Goal: Task Accomplishment & Management: Manage account settings

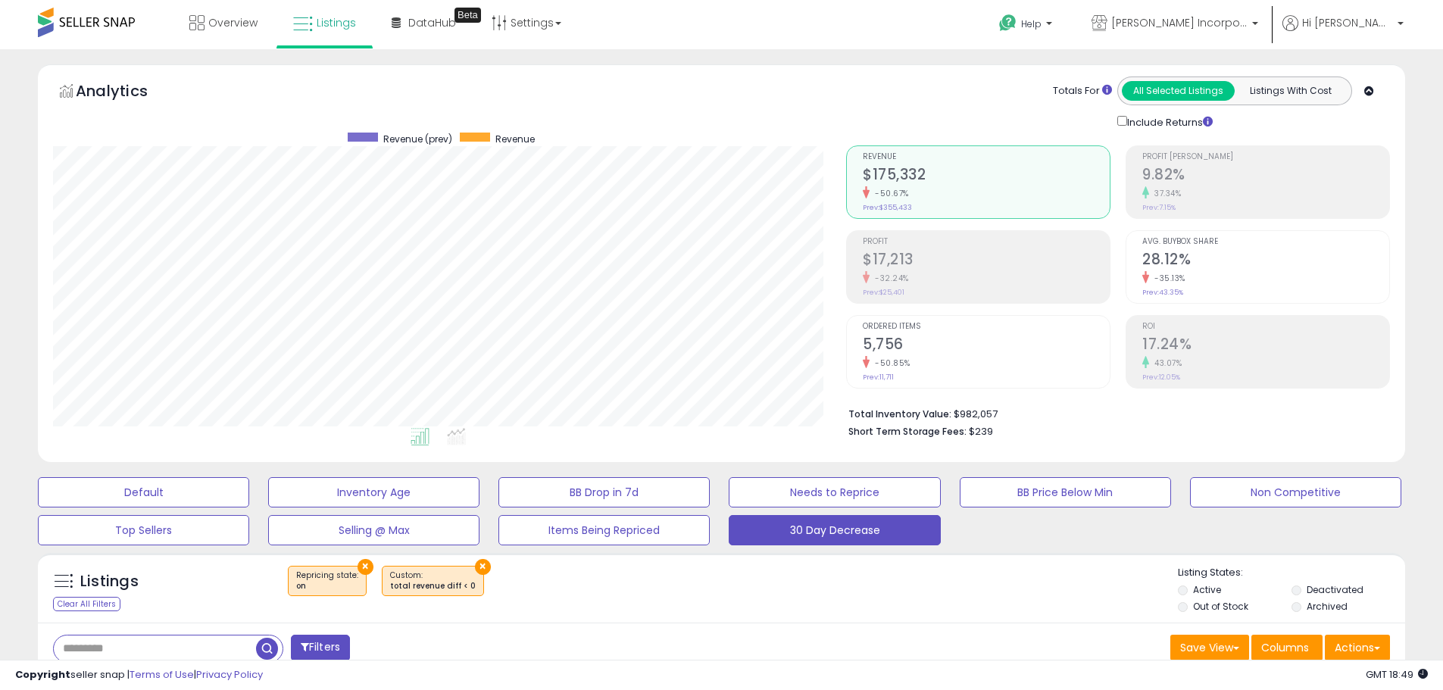
select select "**"
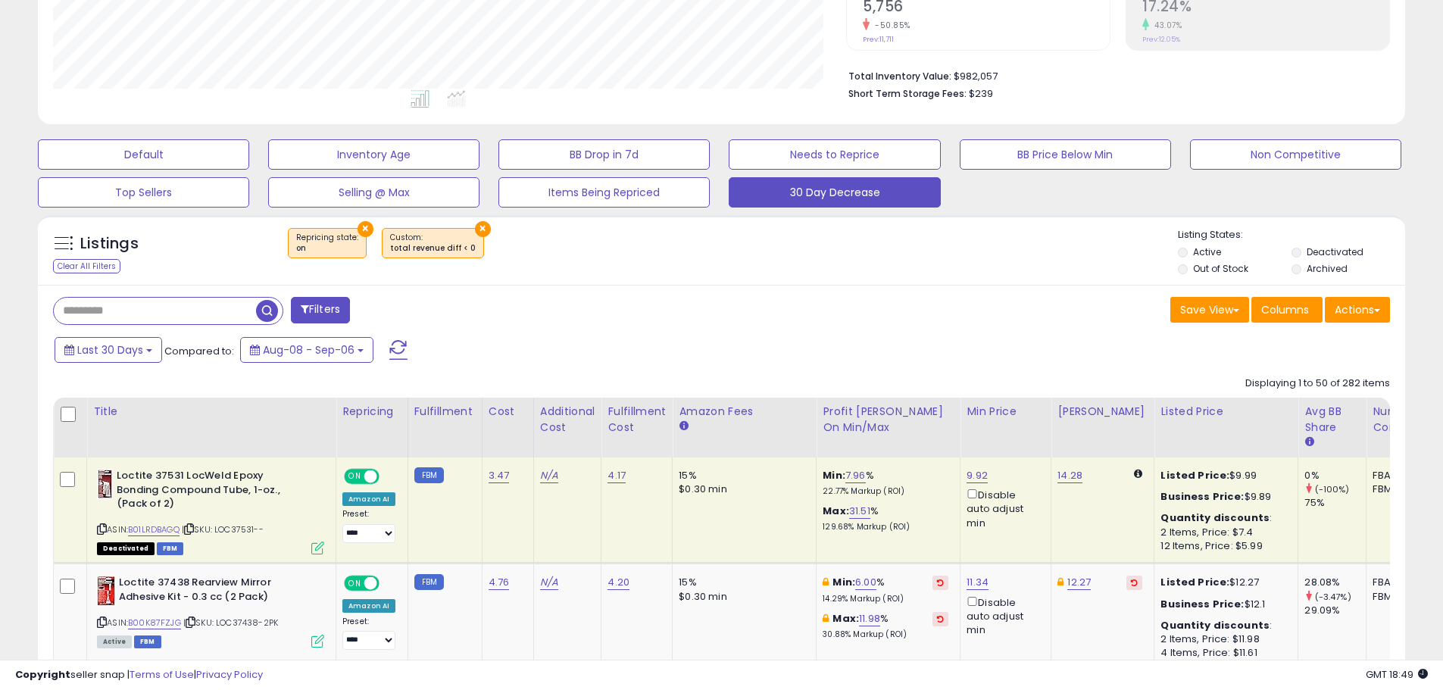
scroll to position [454, 0]
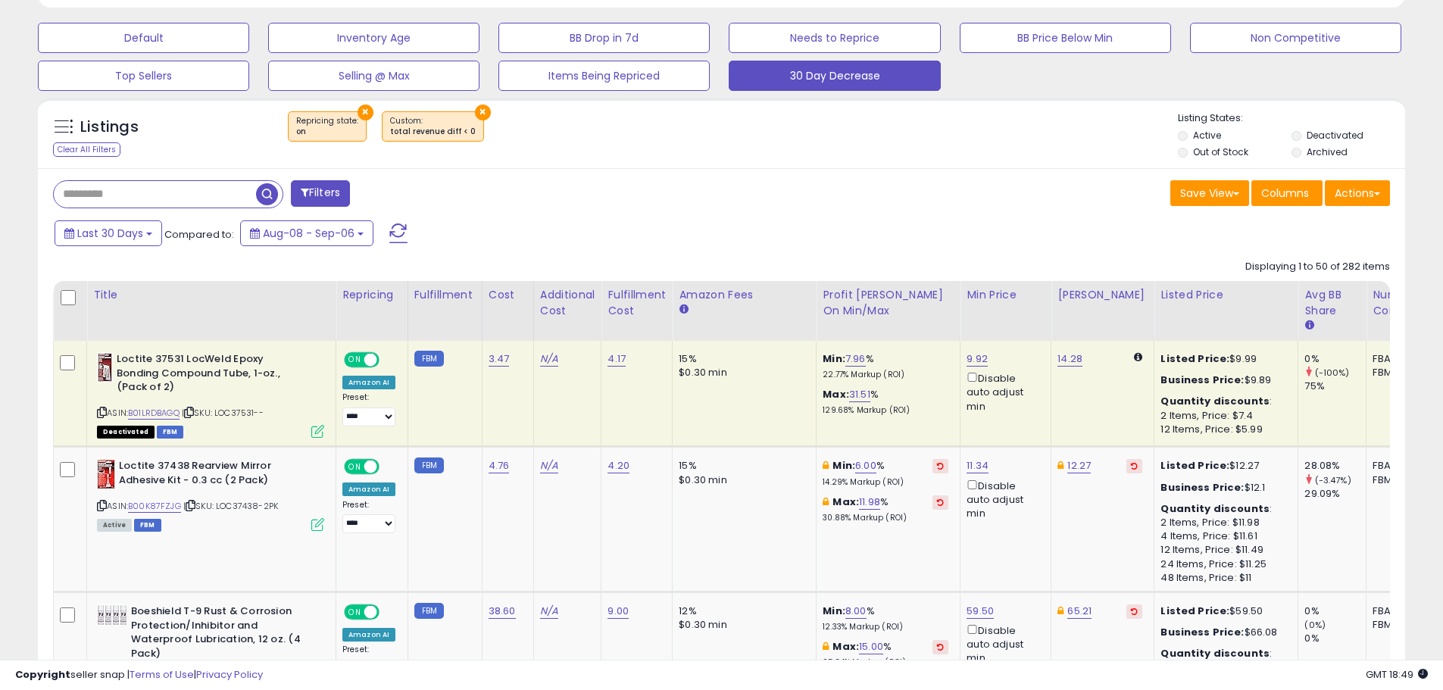
click at [194, 410] on icon at bounding box center [189, 412] width 10 height 8
click at [102, 417] on icon at bounding box center [102, 412] width 10 height 8
click at [863, 397] on link "31.51" at bounding box center [859, 394] width 21 height 15
drag, startPoint x: 770, startPoint y: 344, endPoint x: 647, endPoint y: 335, distance: 123.0
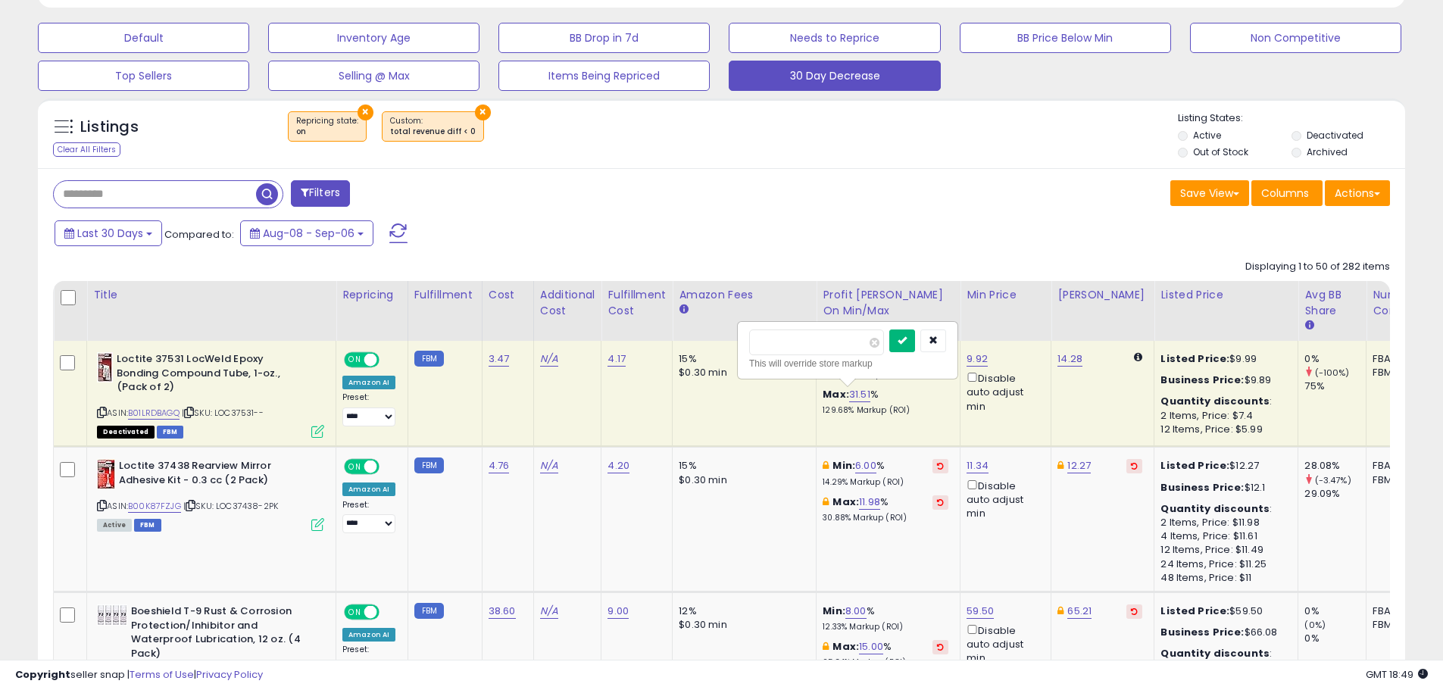
type input "*"
click at [915, 344] on button "submit" at bounding box center [902, 340] width 26 height 23
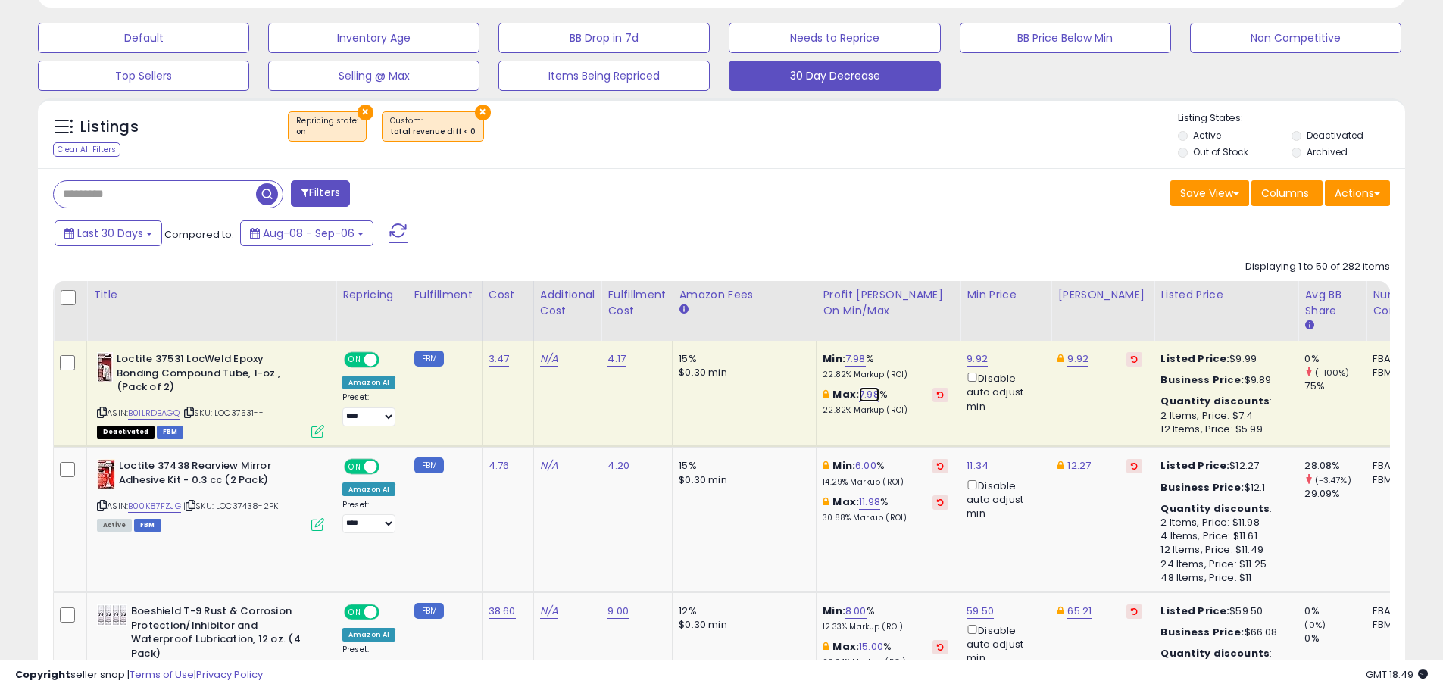
click at [867, 397] on link "7.98" at bounding box center [869, 394] width 20 height 15
drag, startPoint x: 732, startPoint y: 318, endPoint x: 679, endPoint y: 293, distance: 58.6
type input "**"
click at [925, 349] on button "submit" at bounding box center [912, 340] width 26 height 23
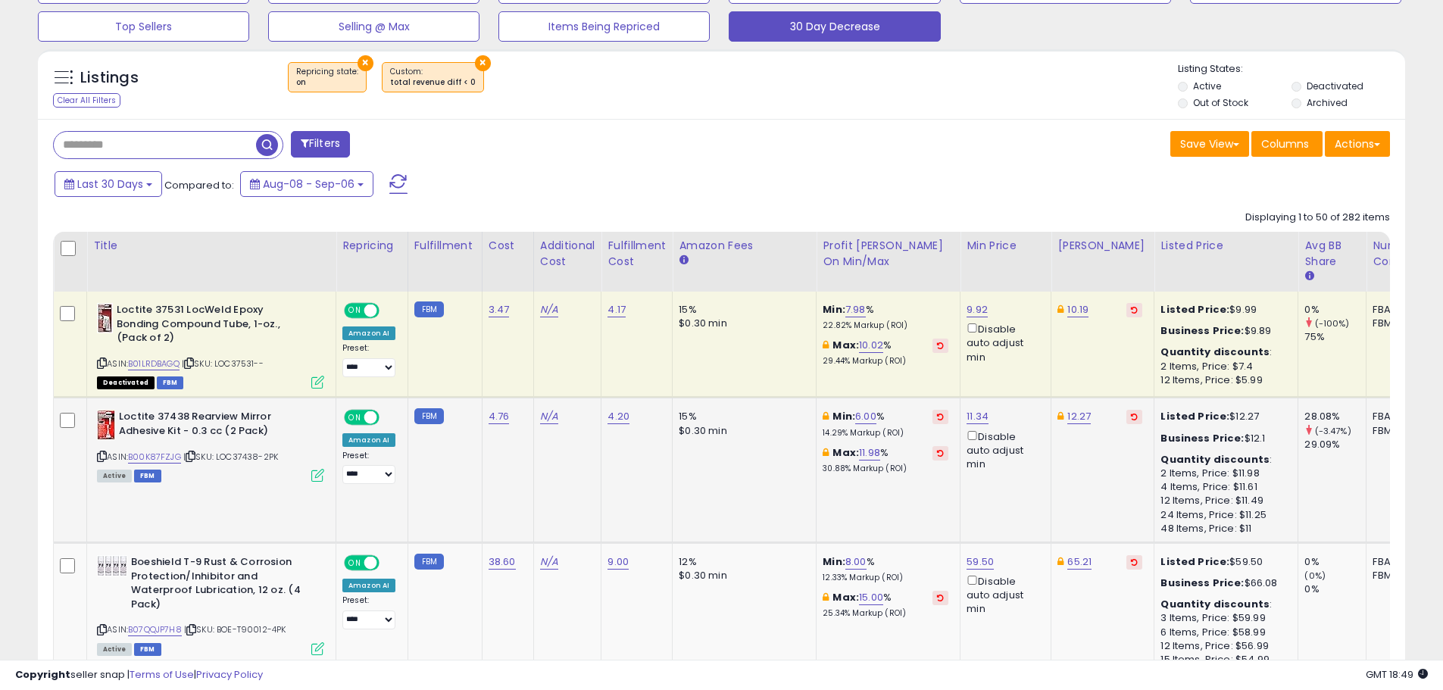
scroll to position [530, 0]
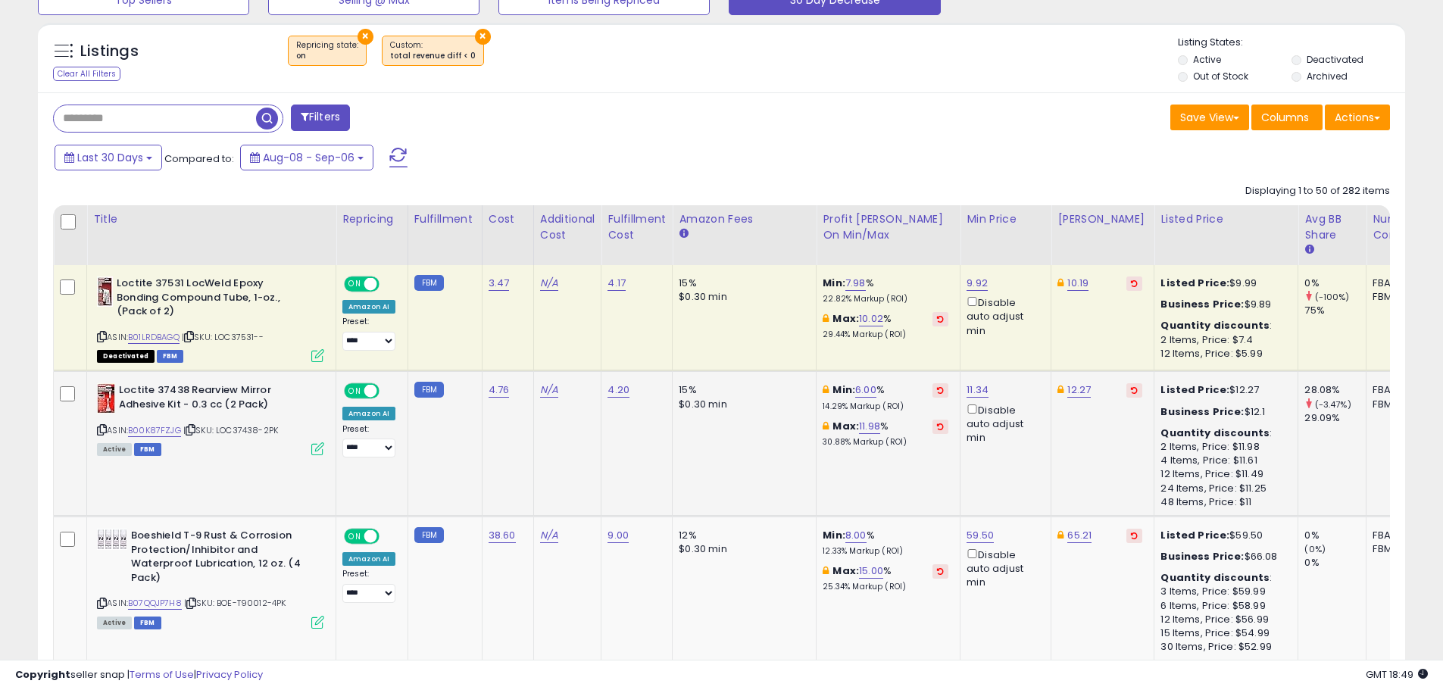
click at [871, 435] on div "Max: 11.98 % 30.88% Markup (ROI)" at bounding box center [885, 434] width 126 height 28
click at [865, 428] on link "11.98" at bounding box center [869, 426] width 21 height 15
drag, startPoint x: 771, startPoint y: 370, endPoint x: 701, endPoint y: 370, distance: 69.7
click at [705, 371] on tr "**********" at bounding box center [979, 443] width 1851 height 145
type input "*"
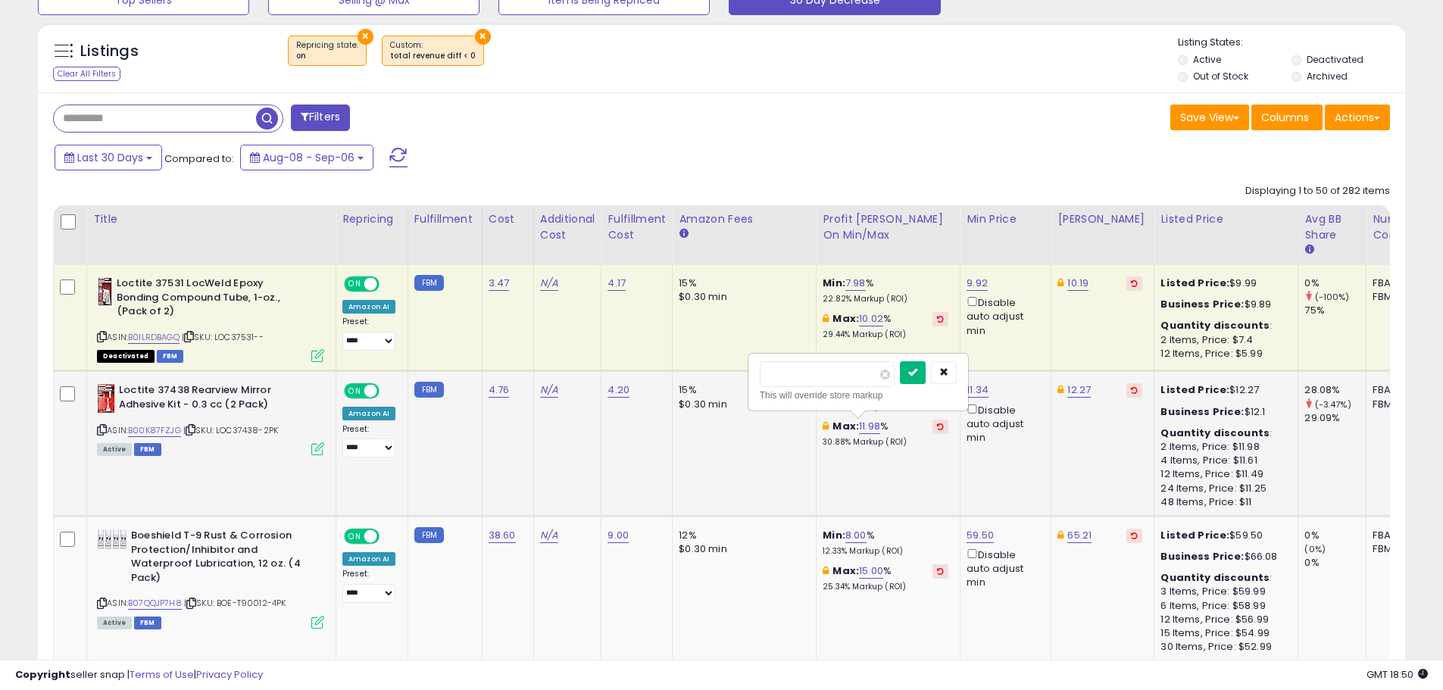
click at [917, 376] on icon "submit" at bounding box center [912, 371] width 9 height 9
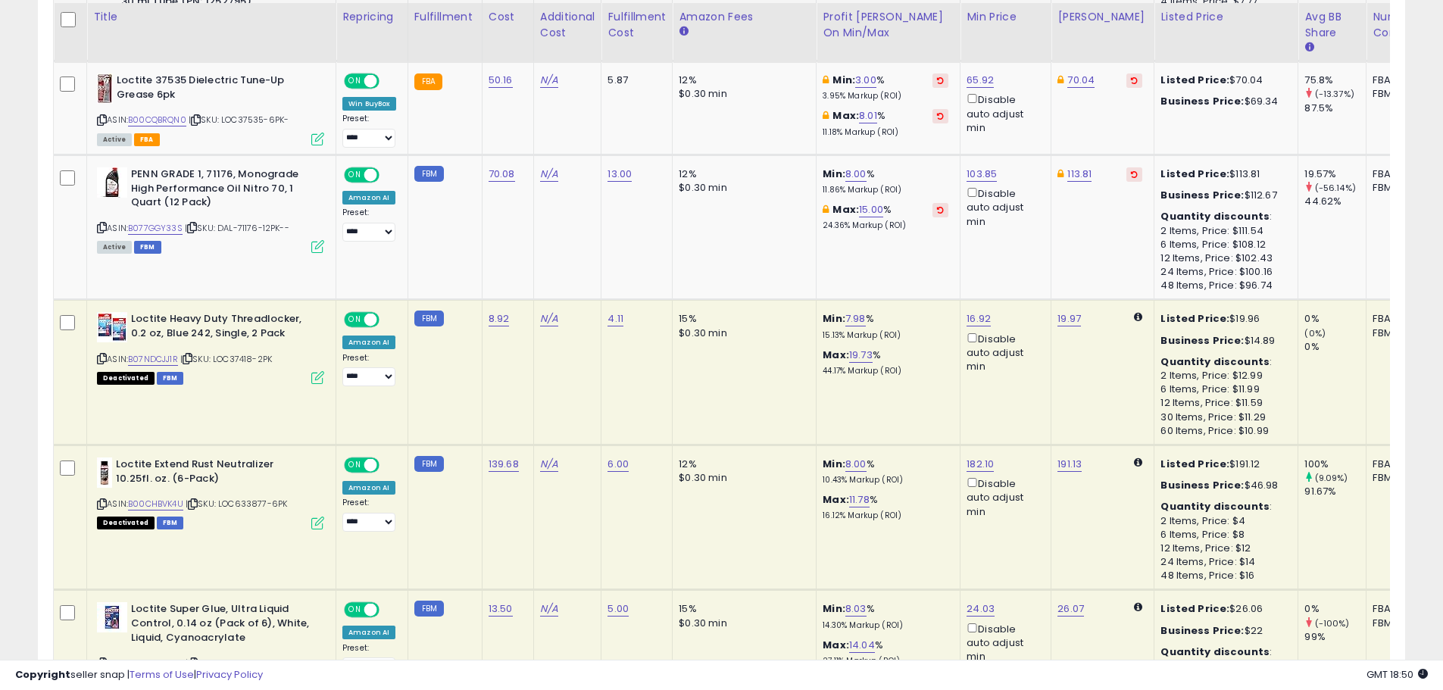
scroll to position [1666, 0]
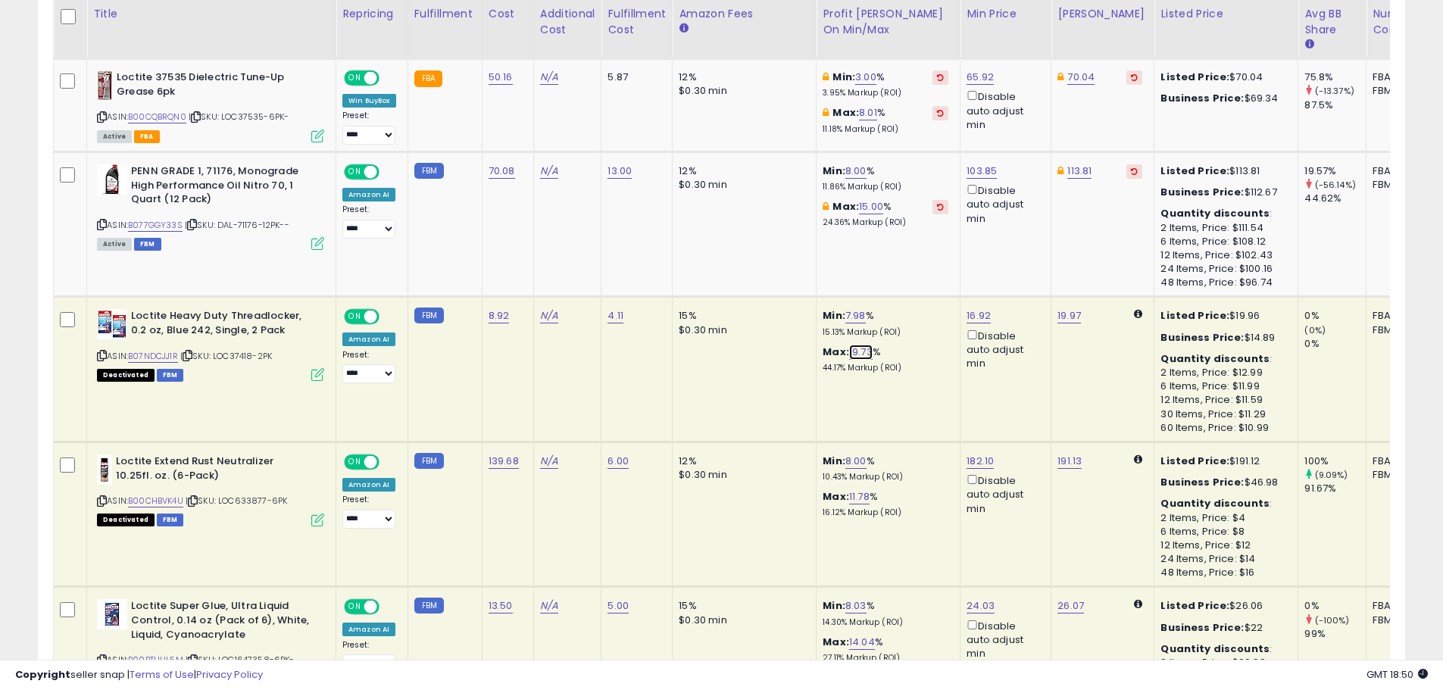
click at [858, 354] on link "19.73" at bounding box center [860, 352] width 23 height 15
click at [99, 352] on icon at bounding box center [102, 355] width 10 height 8
drag, startPoint x: 856, startPoint y: 295, endPoint x: 669, endPoint y: 312, distance: 187.8
click at [750, 312] on input "****" at bounding box center [817, 300] width 135 height 26
drag, startPoint x: 694, startPoint y: 289, endPoint x: 526, endPoint y: 276, distance: 167.9
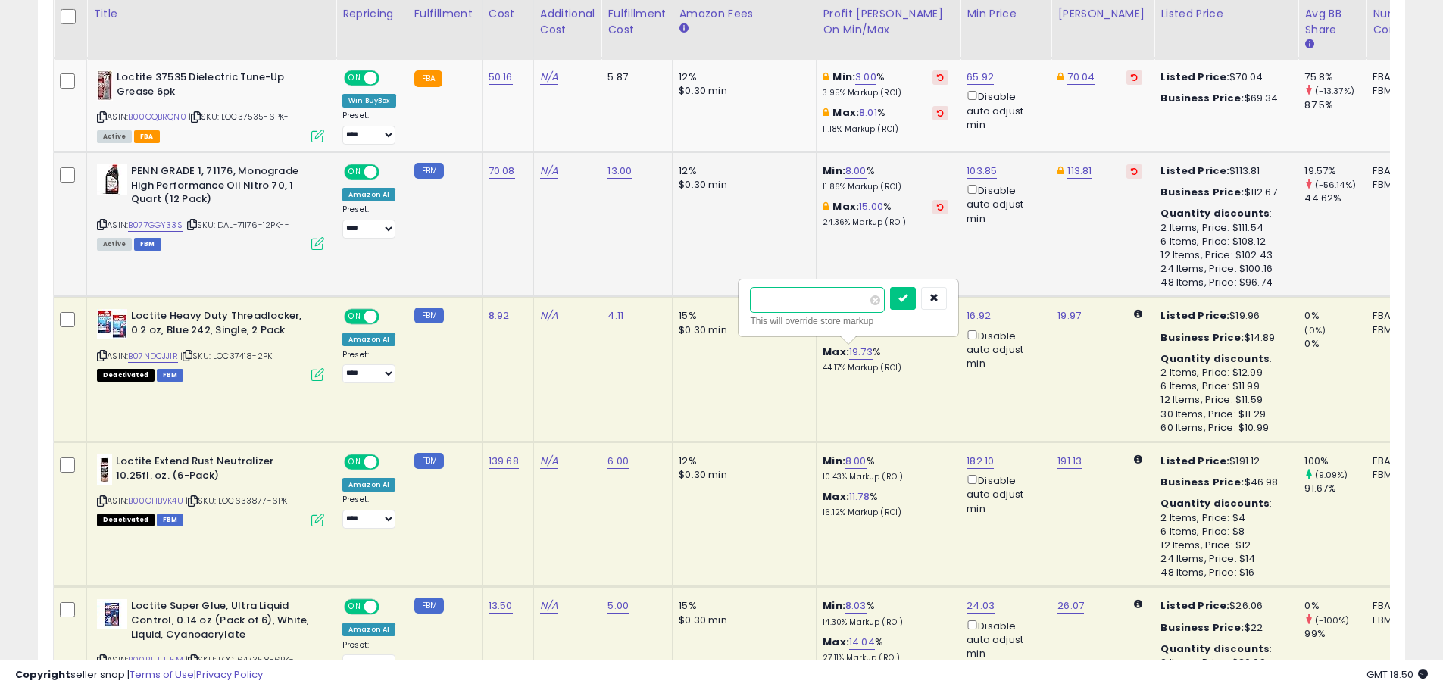
type input "*"
click at [916, 289] on button "submit" at bounding box center [903, 298] width 26 height 23
click at [854, 500] on link "11.78" at bounding box center [859, 496] width 20 height 15
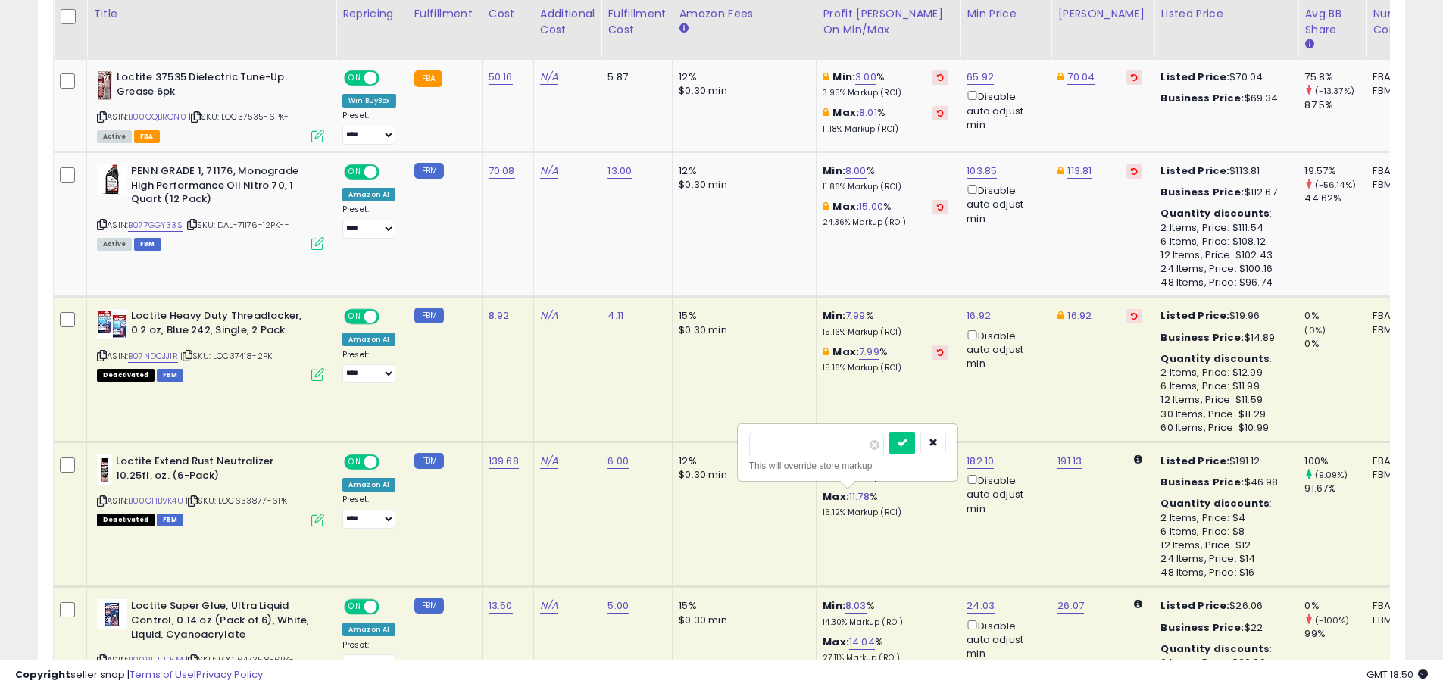
drag, startPoint x: 788, startPoint y: 437, endPoint x: 669, endPoint y: 426, distance: 119.4
type input "*"
click at [906, 443] on icon "submit" at bounding box center [901, 442] width 9 height 9
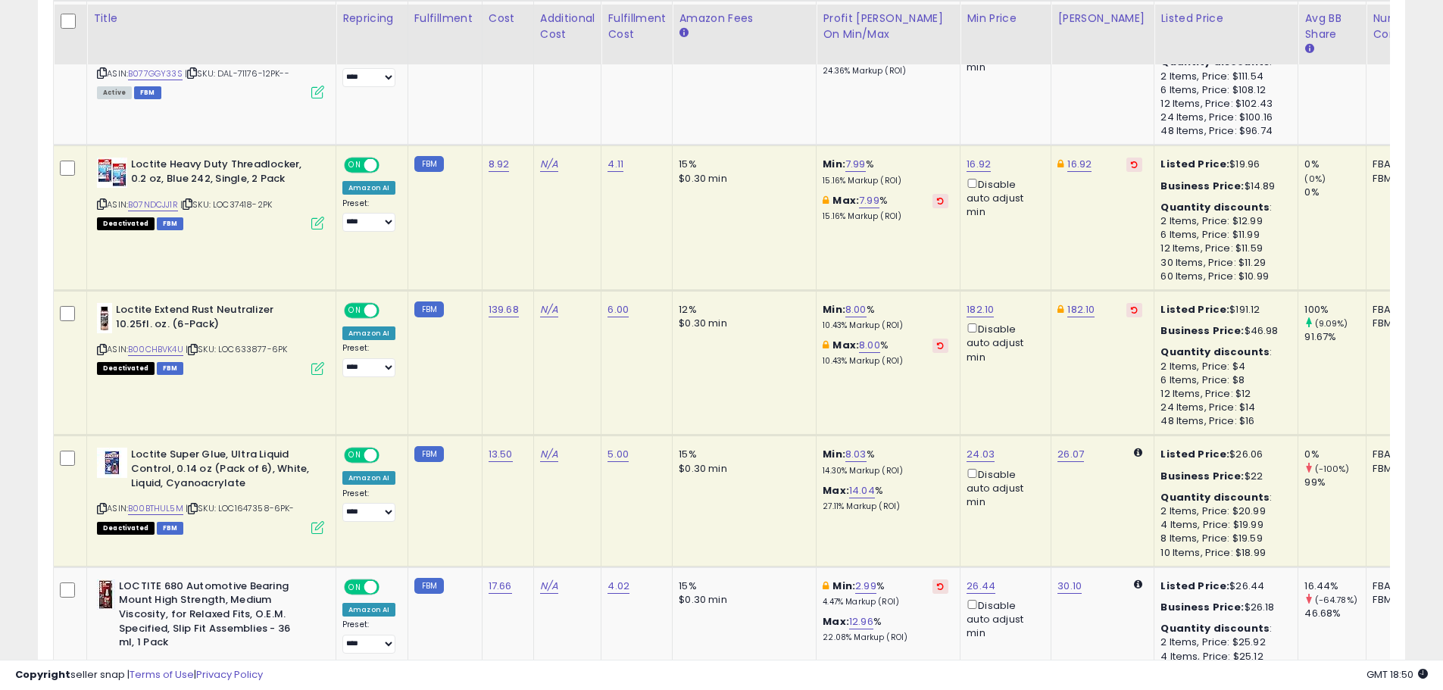
scroll to position [1893, 0]
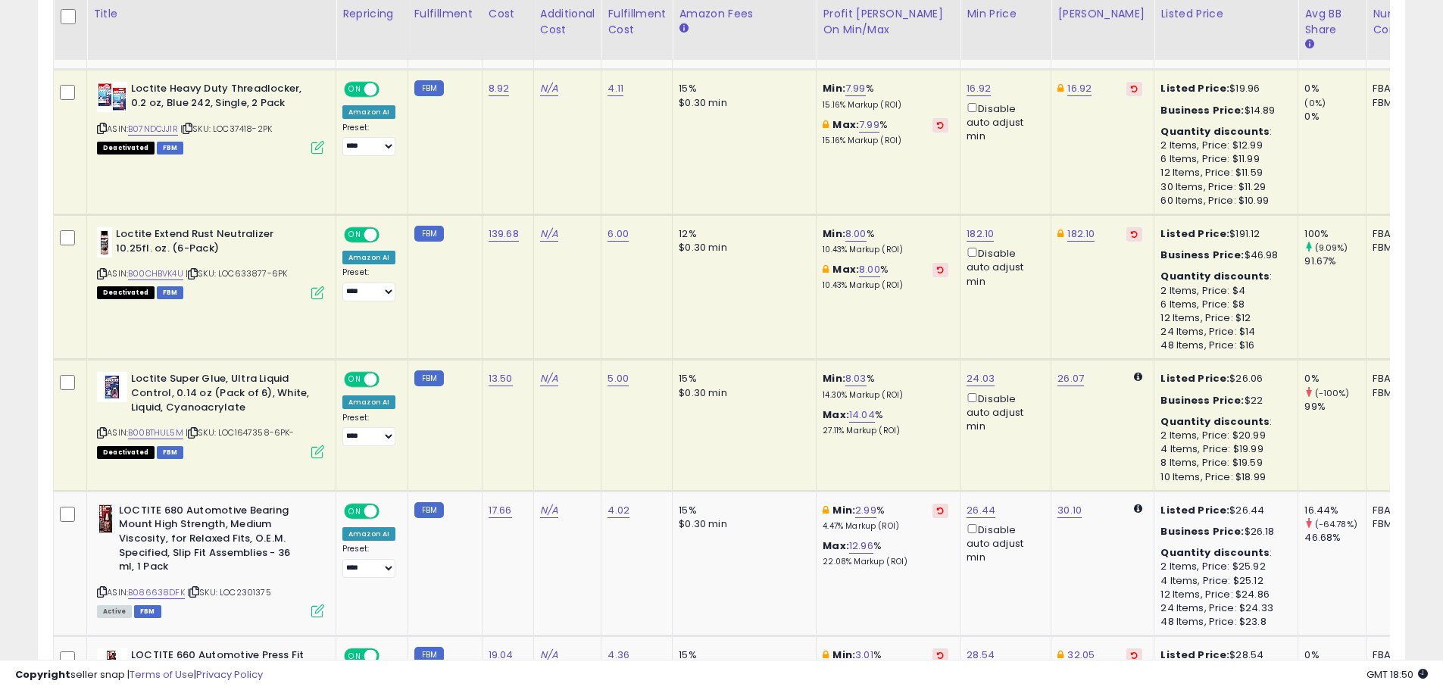
drag, startPoint x: 103, startPoint y: 430, endPoint x: 105, endPoint y: 422, distance: 8.6
click at [103, 430] on icon at bounding box center [102, 433] width 10 height 8
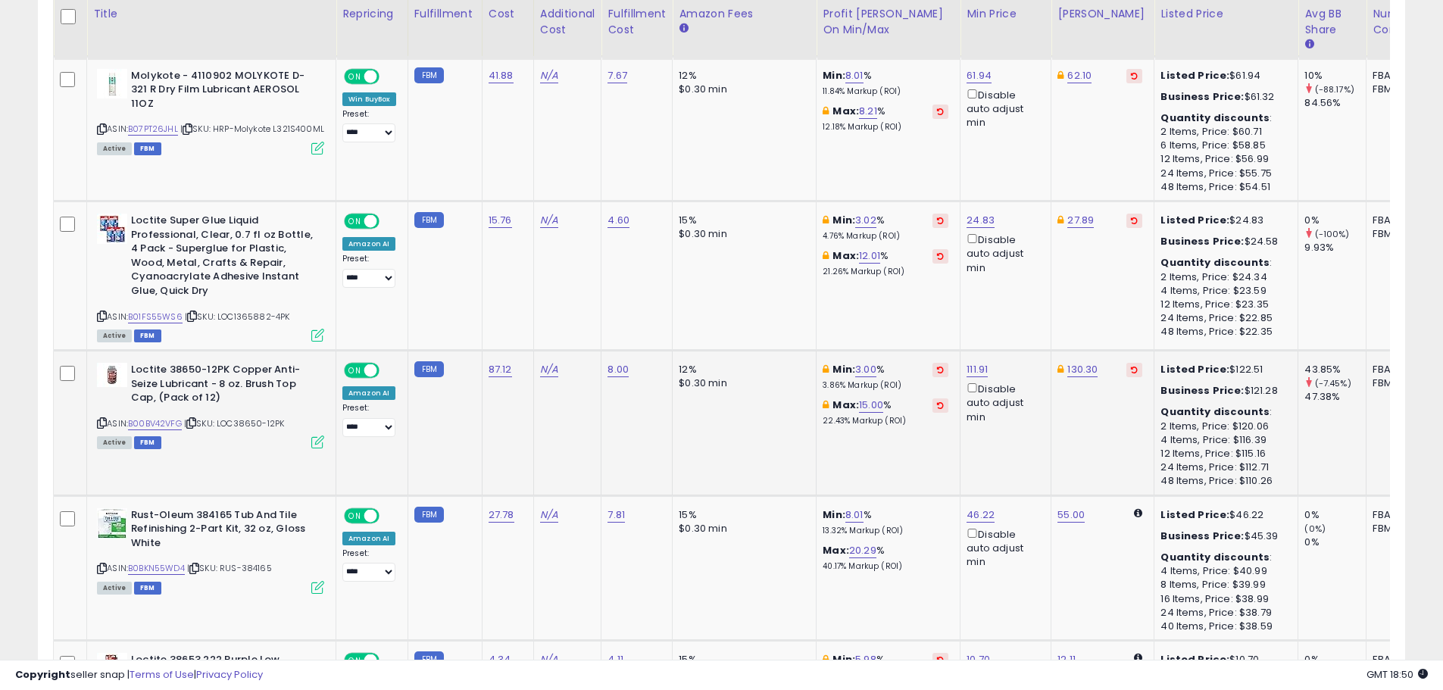
scroll to position [2726, 0]
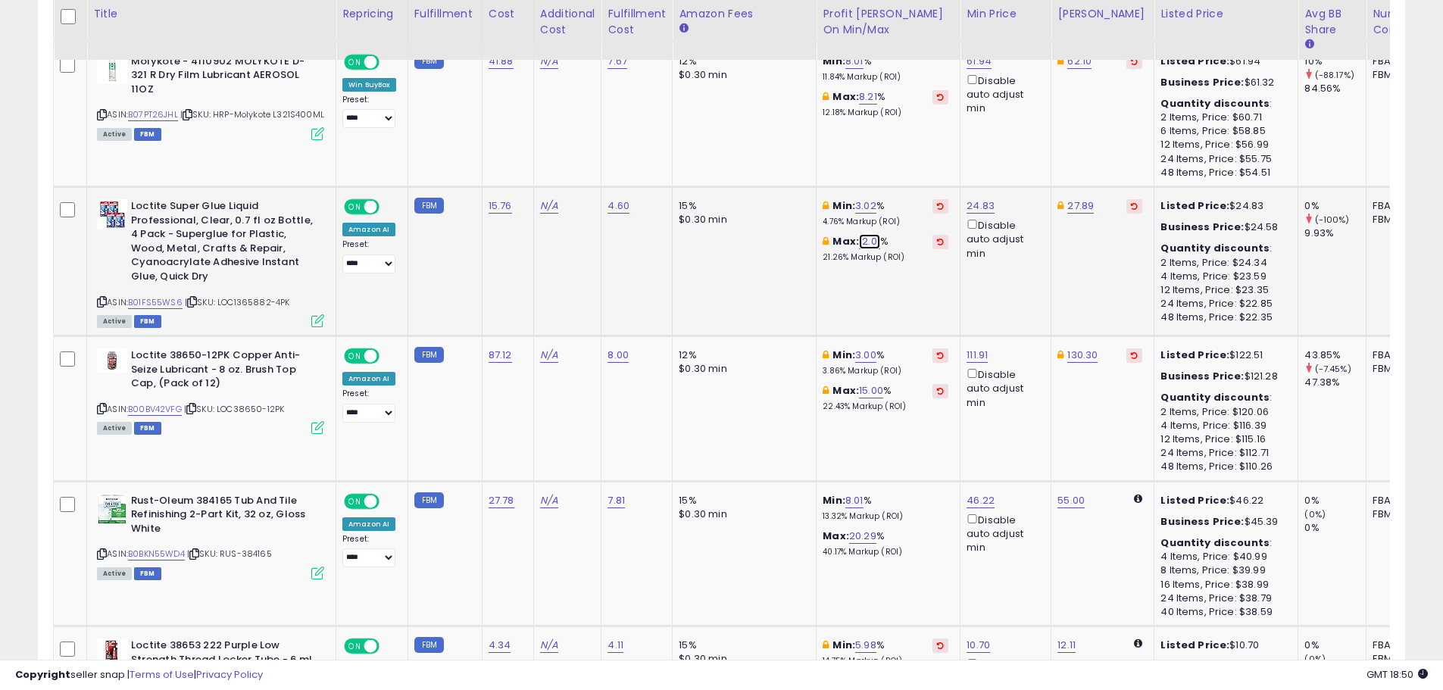
click at [869, 242] on link "12.01" at bounding box center [869, 241] width 21 height 15
drag, startPoint x: 841, startPoint y: 190, endPoint x: 685, endPoint y: 189, distance: 156.0
click at [685, 189] on tr "**********" at bounding box center [979, 261] width 1851 height 149
type input "*"
click at [925, 193] on button "submit" at bounding box center [912, 187] width 26 height 23
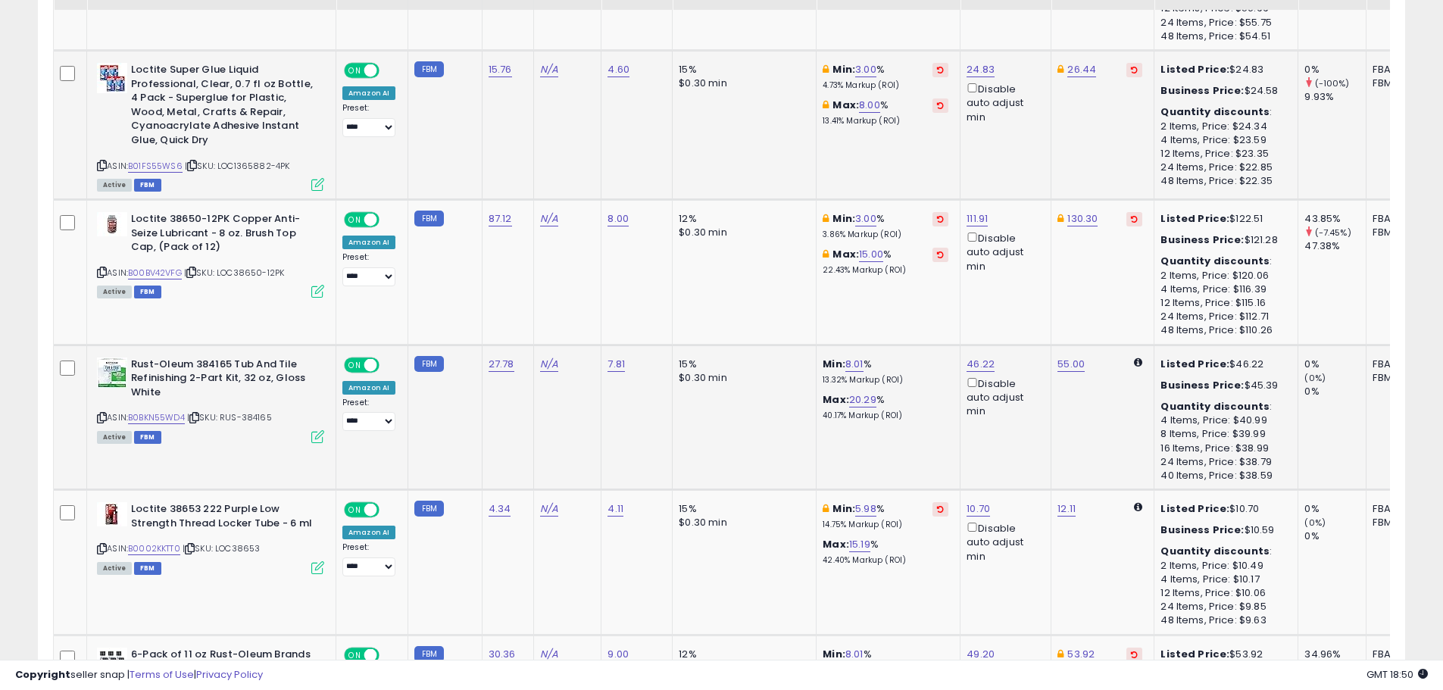
scroll to position [2878, 0]
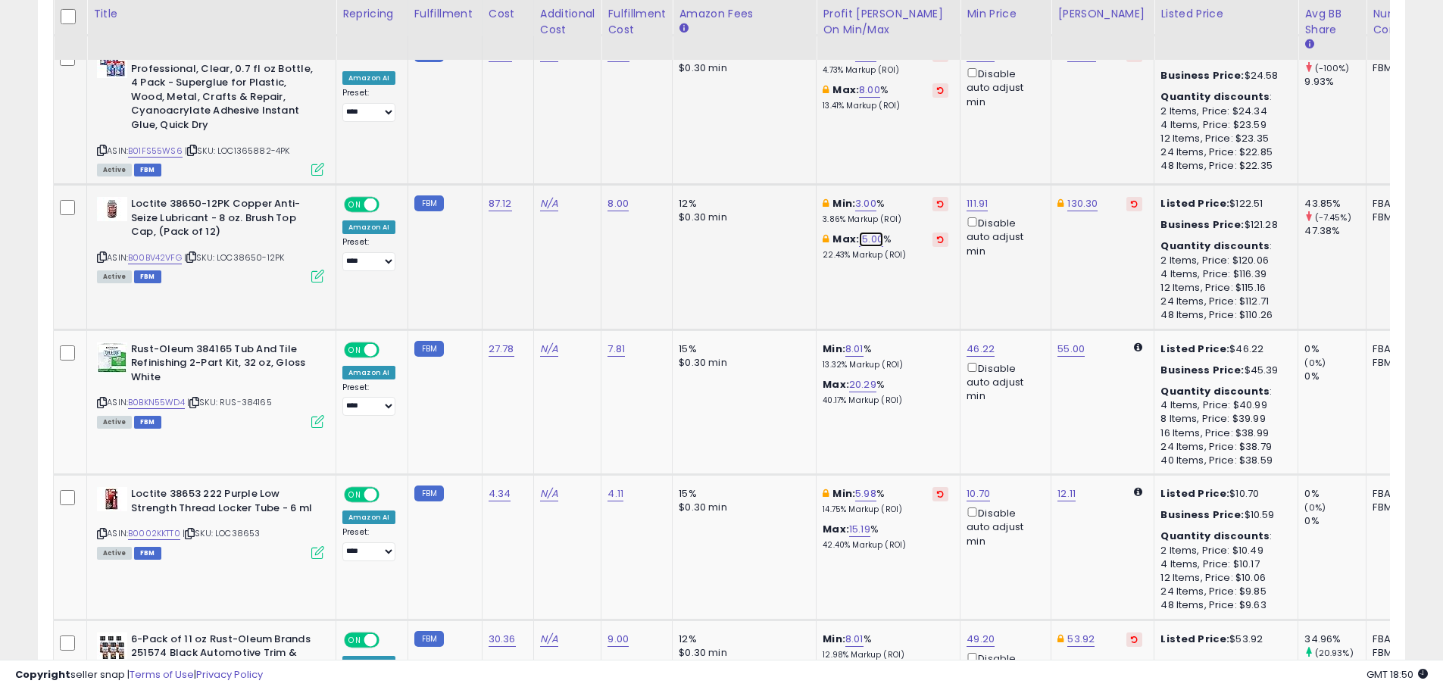
click at [867, 244] on link "15.00" at bounding box center [871, 239] width 24 height 15
drag, startPoint x: 739, startPoint y: 180, endPoint x: 551, endPoint y: 179, distance: 188.6
type input "*"
click at [927, 182] on button "submit" at bounding box center [914, 185] width 26 height 23
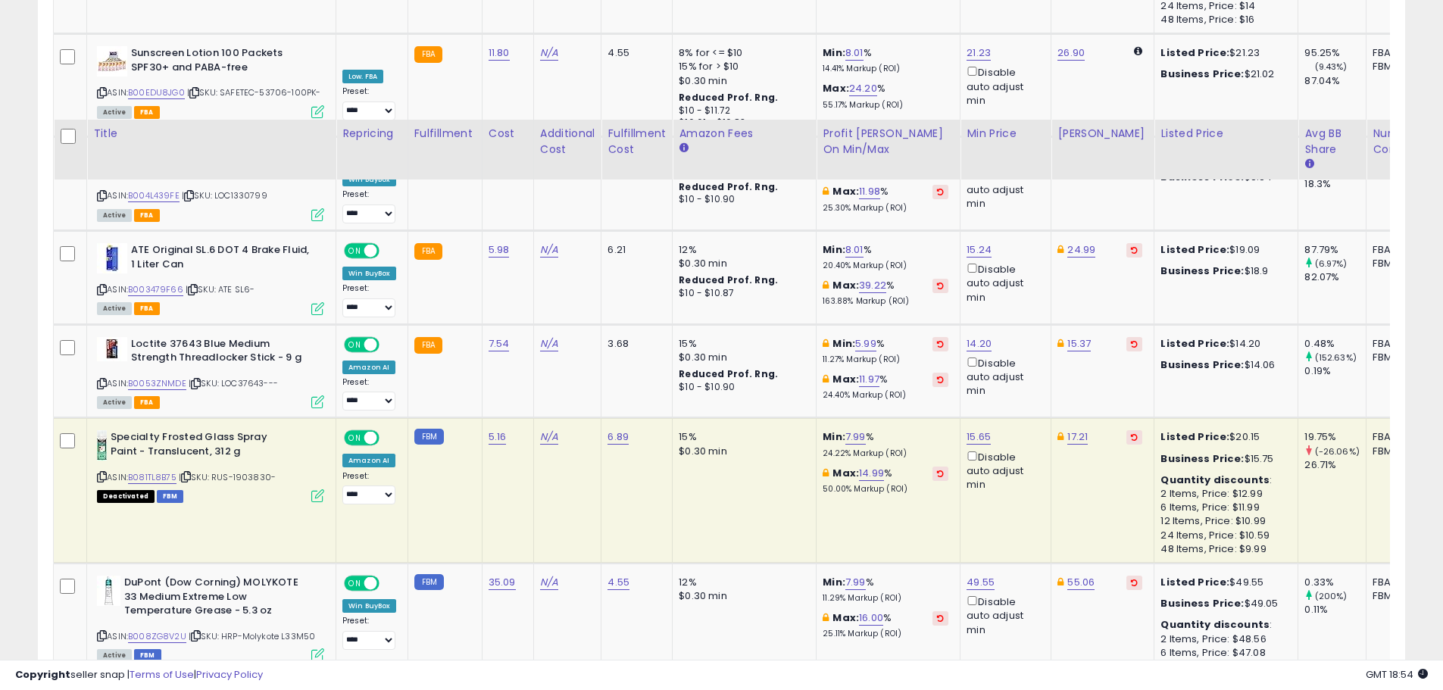
scroll to position [5528, 0]
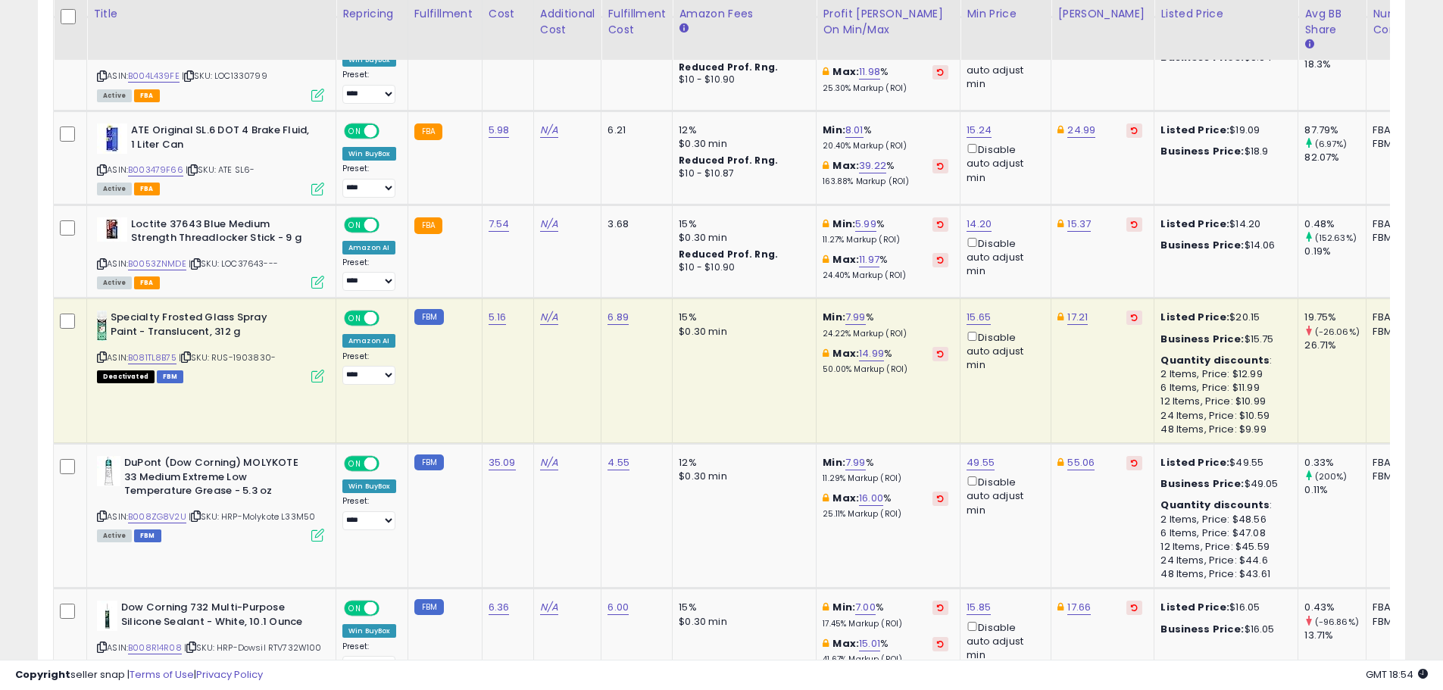
click at [104, 356] on icon at bounding box center [102, 357] width 10 height 8
drag, startPoint x: 98, startPoint y: 356, endPoint x: 109, endPoint y: 356, distance: 11.4
click at [100, 356] on icon at bounding box center [102, 357] width 10 height 8
